Goal: Information Seeking & Learning: Compare options

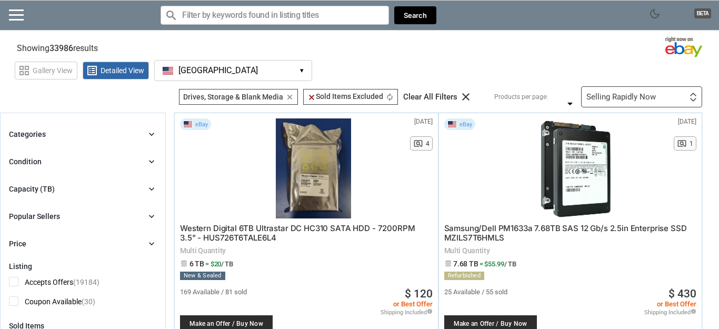
scroll to position [60, 0]
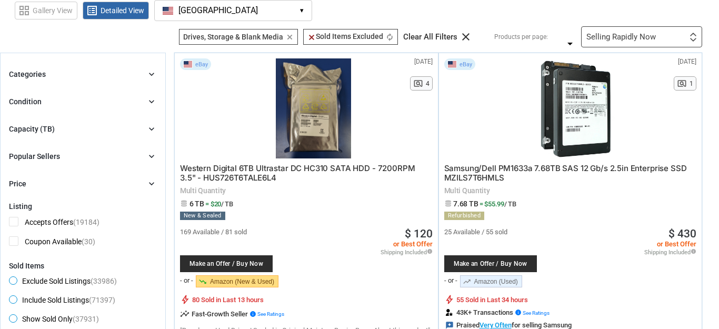
click at [123, 151] on div "Popular Sellers chevron_right" at bounding box center [83, 156] width 148 height 13
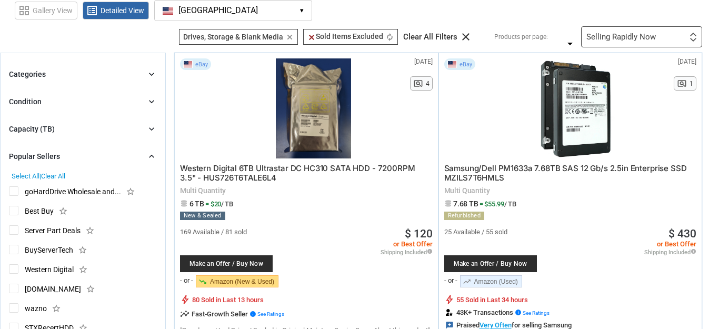
click at [14, 189] on span "goHardDrive Wholesale and..." at bounding box center [65, 192] width 112 height 13
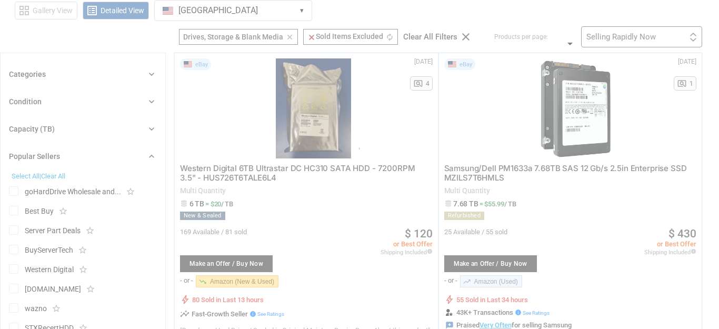
click at [14, 208] on div at bounding box center [359, 164] width 719 height 329
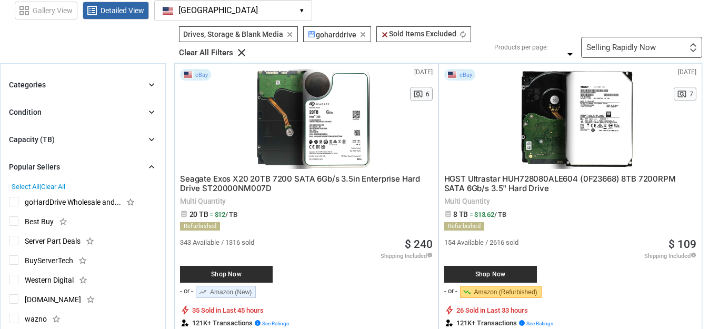
click at [13, 219] on span "Best Buy" at bounding box center [31, 222] width 45 height 13
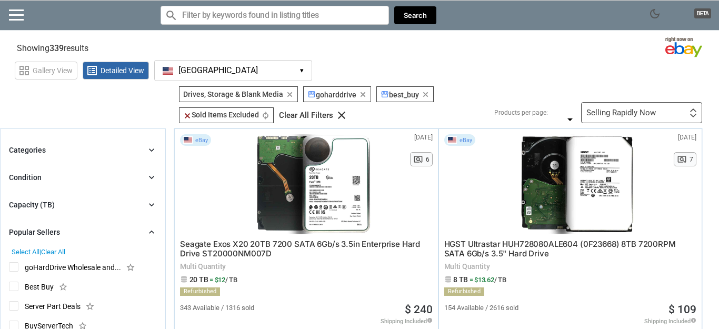
click at [11, 308] on span "Server Part Deals" at bounding box center [45, 307] width 72 height 13
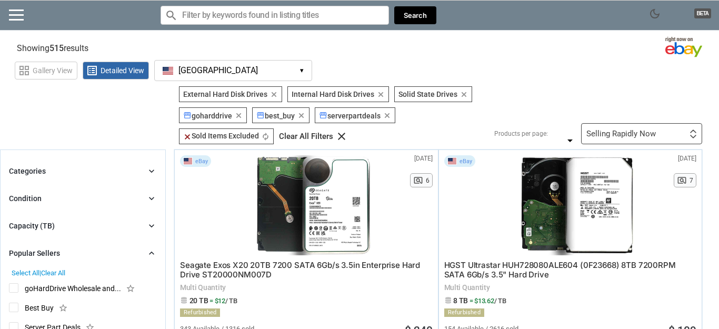
click at [16, 287] on span "goHardDrive Wholesale and..." at bounding box center [65, 289] width 112 height 13
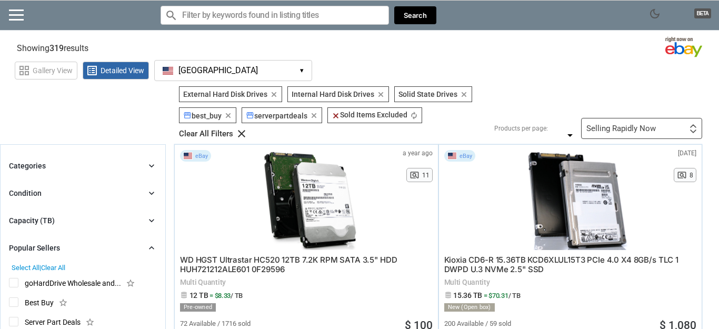
click at [16, 285] on span "goHardDrive Wholesale and..." at bounding box center [65, 284] width 112 height 13
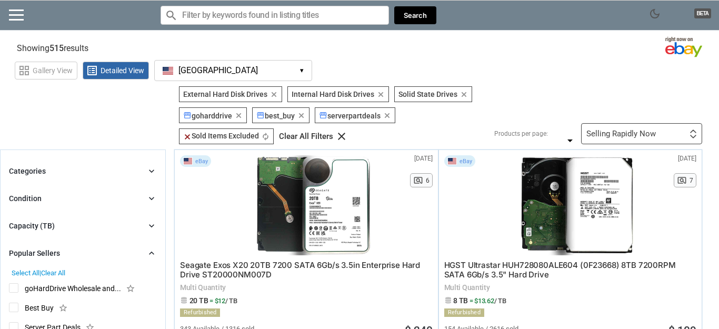
click at [14, 305] on span "Best Buy" at bounding box center [31, 308] width 45 height 13
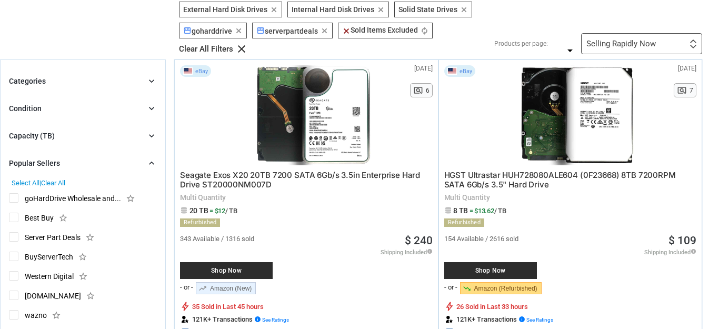
scroll to position [60, 0]
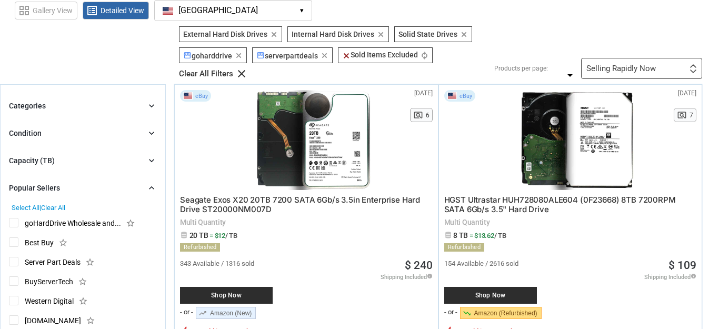
click at [42, 158] on div "Capacity (TB)" at bounding box center [32, 160] width 46 height 11
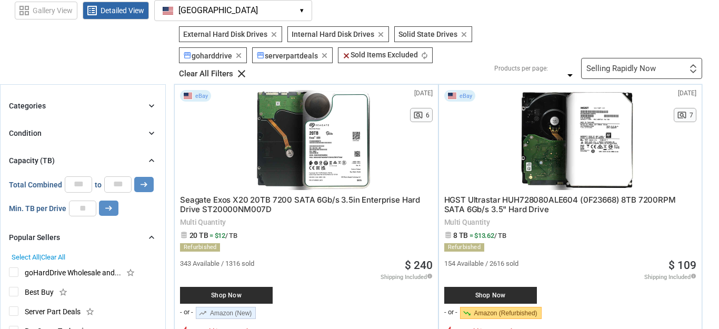
click at [83, 182] on input "*" at bounding box center [78, 184] width 27 height 16
type input "*"
click at [83, 182] on input "*" at bounding box center [78, 184] width 27 height 16
click at [120, 182] on input "*" at bounding box center [117, 184] width 27 height 16
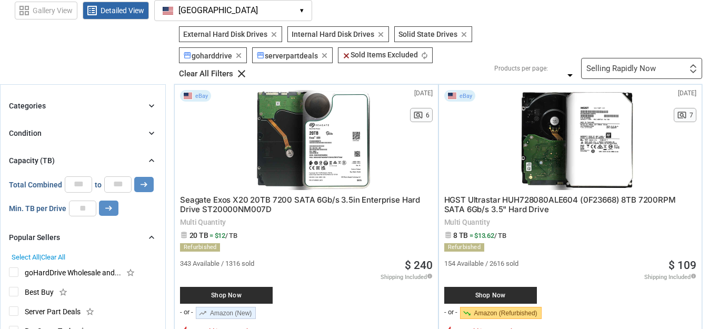
click at [120, 182] on input "*" at bounding box center [117, 184] width 27 height 16
type input "*"
click at [120, 180] on input "*" at bounding box center [117, 184] width 27 height 16
click at [85, 205] on input "*" at bounding box center [82, 208] width 27 height 16
type input "*"
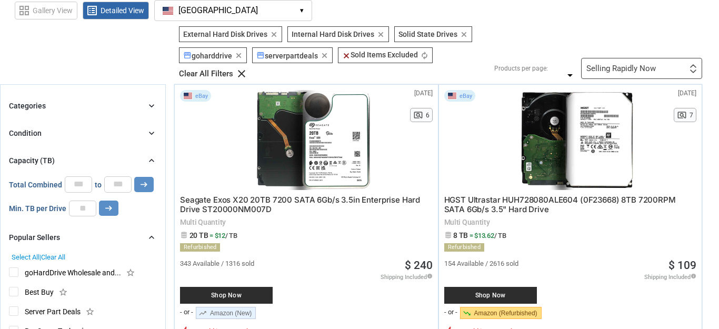
click at [85, 205] on input "*" at bounding box center [82, 208] width 27 height 16
click at [123, 105] on div "Categories chevron_right" at bounding box center [83, 105] width 148 height 13
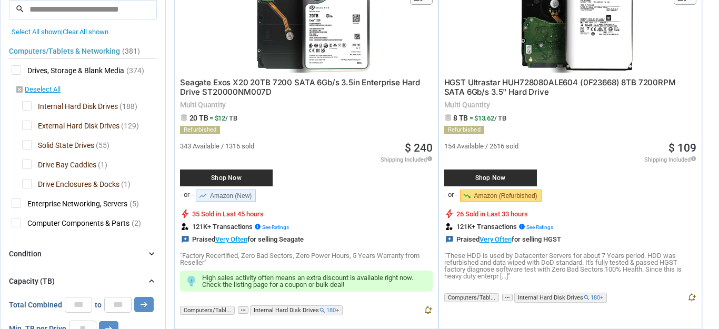
scroll to position [180, 0]
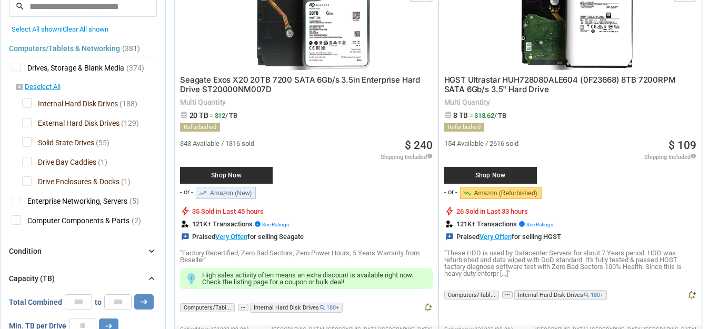
click at [27, 140] on span "Solid State Drives" at bounding box center [58, 143] width 72 height 13
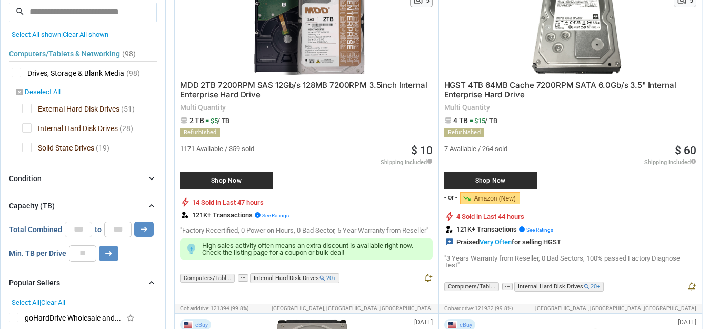
click at [26, 106] on span "External Hard Disk Drives" at bounding box center [70, 110] width 97 height 13
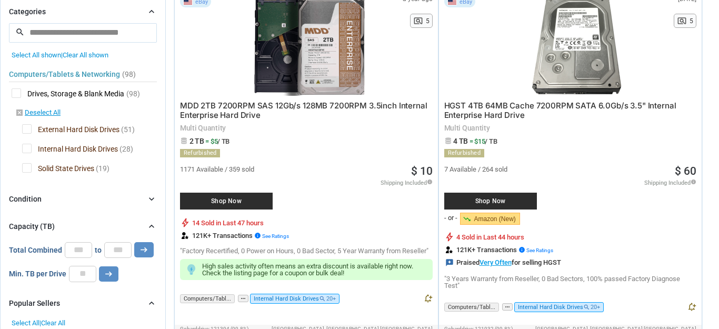
scroll to position [120, 0]
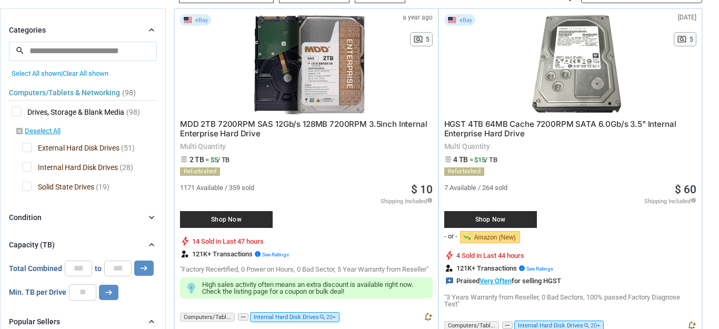
click at [294, 122] on span "MDD 2TB 7200RPM SAS 12Gb/s 128MB 7200RPM 3.5inch Internal Enterprise Hard Drive" at bounding box center [303, 128] width 247 height 19
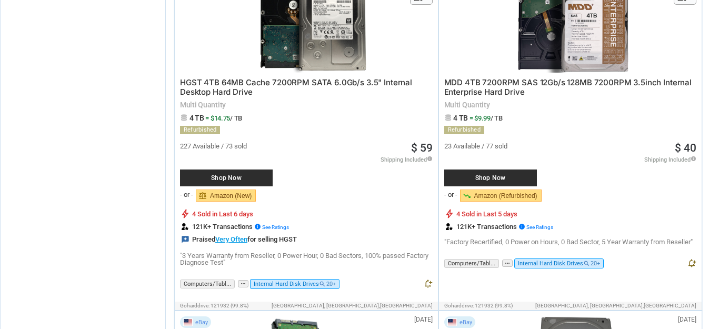
scroll to position [1139, 0]
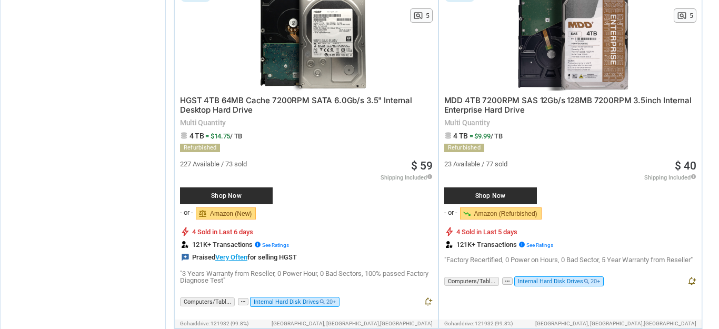
click at [238, 218] on link "balance Amazon (New)" at bounding box center [226, 213] width 60 height 12
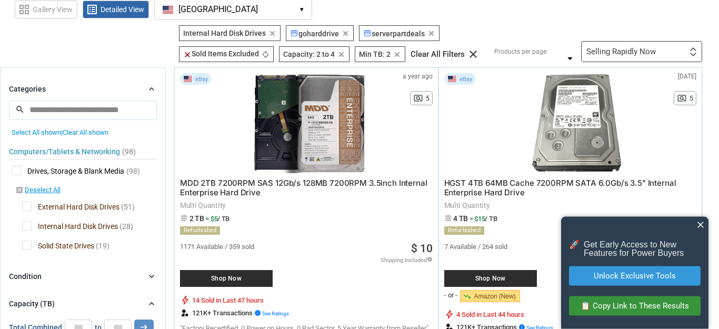
scroll to position [60, 0]
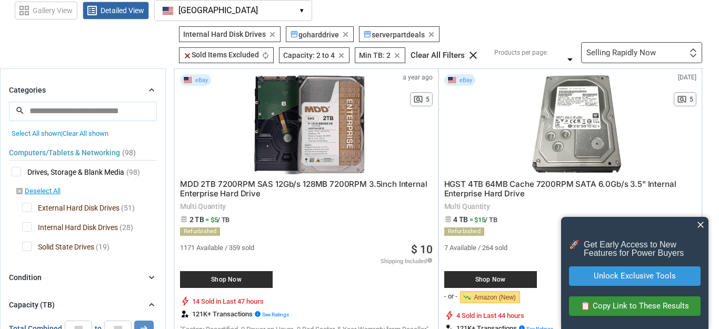
click at [471, 180] on span "HGST 4TB 64MB Cache 7200RPM SATA 6.0Gb/s 3.5" Internal Enterprise Hard Drive" at bounding box center [560, 188] width 232 height 19
